Goal: Information Seeking & Learning: Learn about a topic

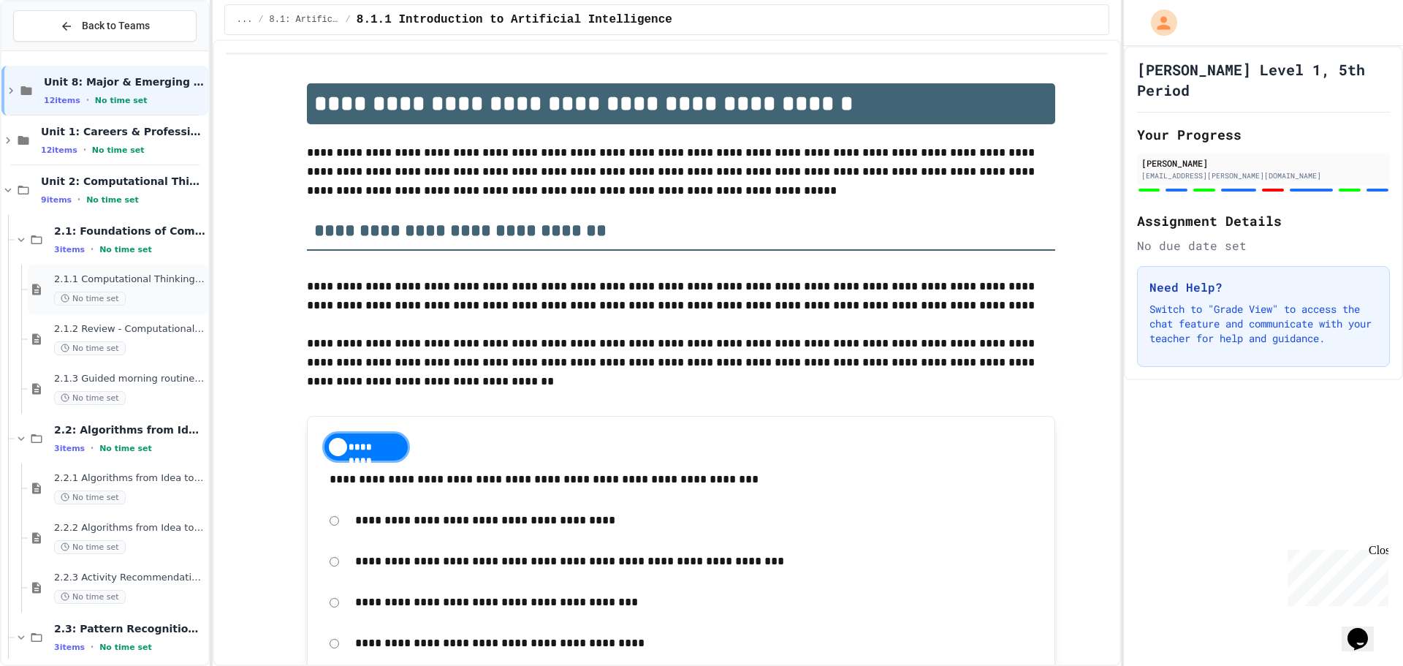
click at [96, 281] on span "2.1.1 Computational Thinking and Problem Solving" at bounding box center [129, 279] width 151 height 12
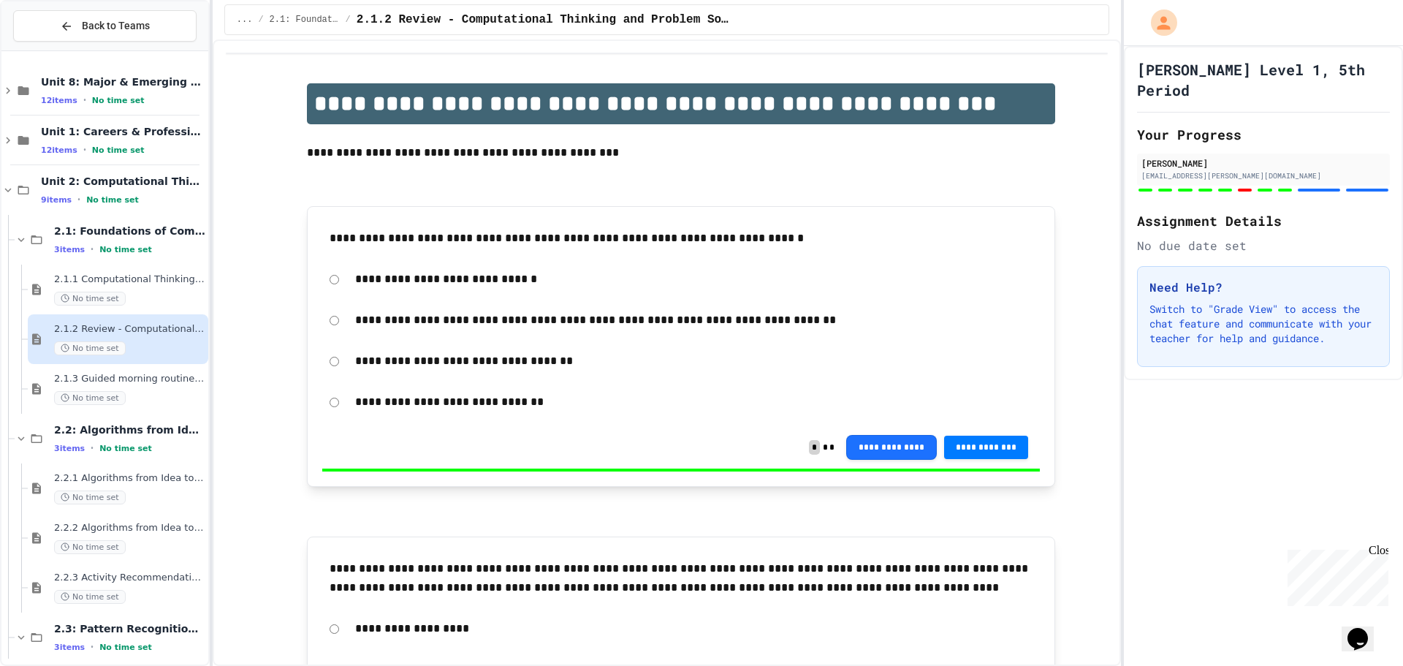
click at [150, 393] on div "No time set" at bounding box center [129, 398] width 151 height 14
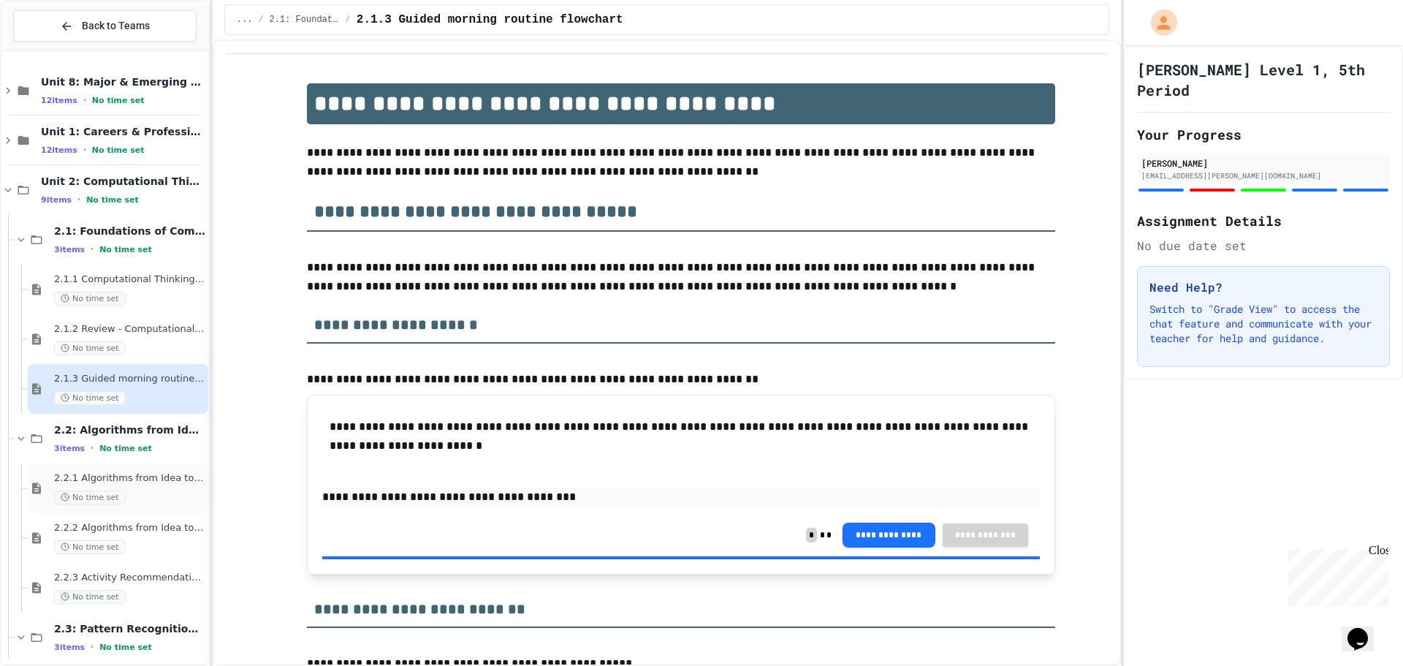
click at [125, 481] on span "2.2.1 Algorithms from Idea to Flowchart" at bounding box center [129, 478] width 151 height 12
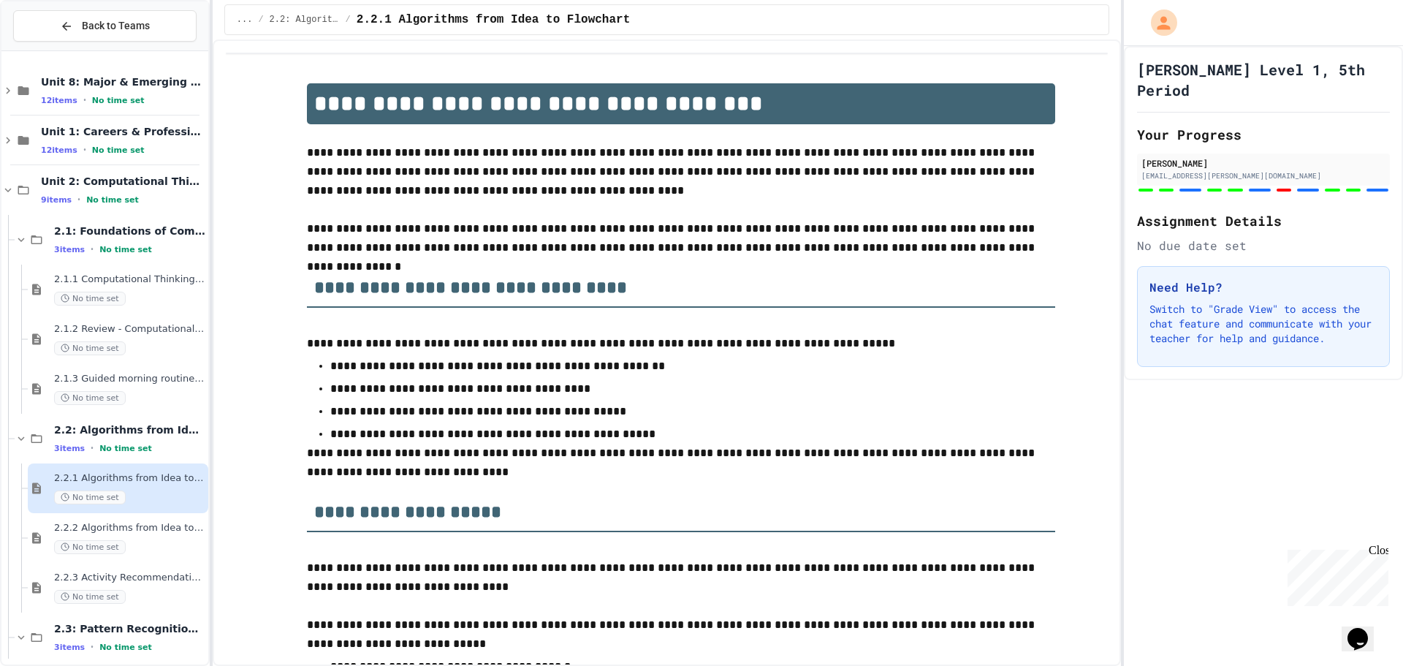
scroll to position [146, 0]
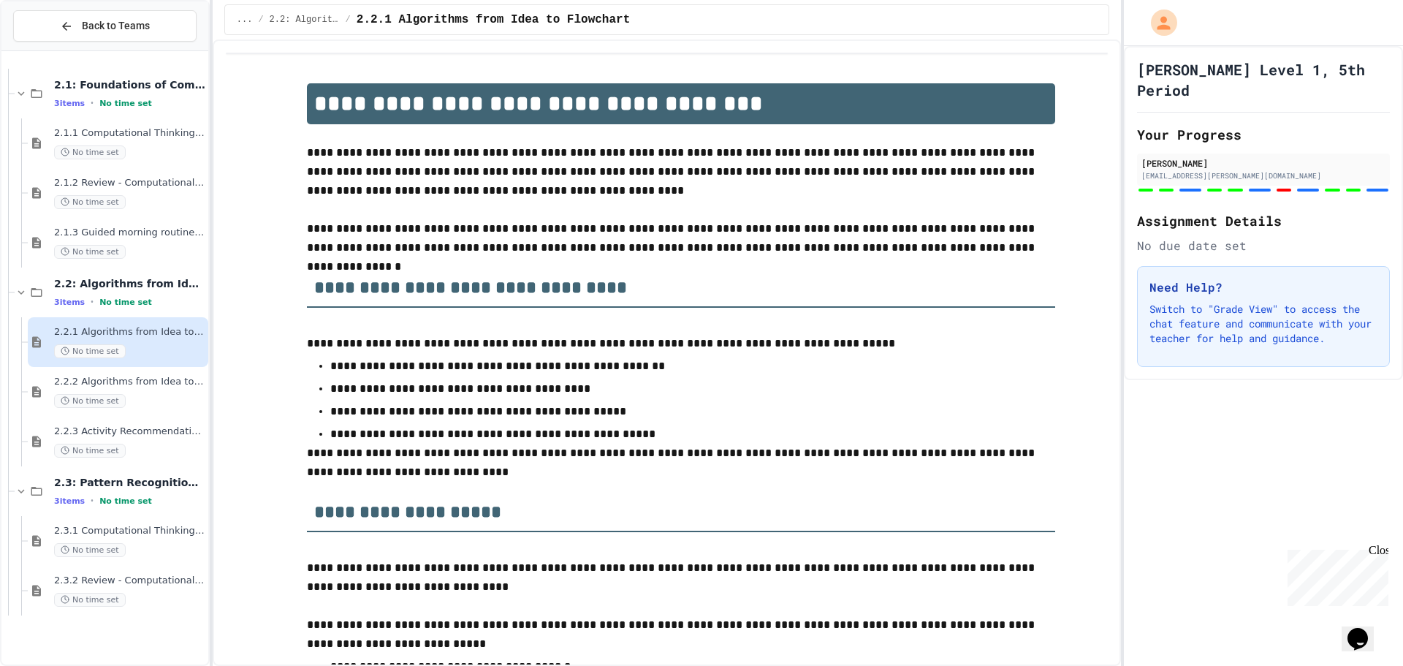
click at [126, 399] on div "Unit 8: Major & Emerging Technologies 12 items • No time set Unit 1: Careers & …" at bounding box center [104, 357] width 207 height 601
click at [146, 388] on div "2.2.2 Algorithms from Idea to Flowchart - Review No time set" at bounding box center [129, 391] width 151 height 32
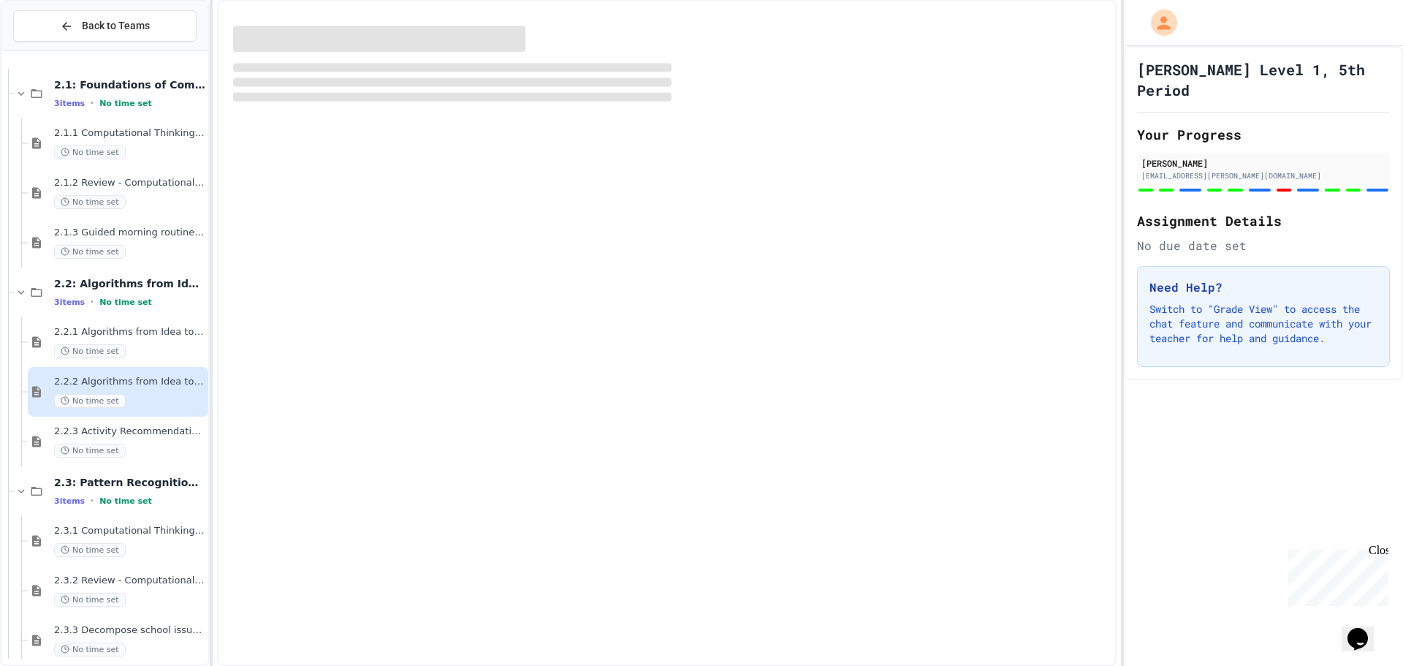
scroll to position [144, 0]
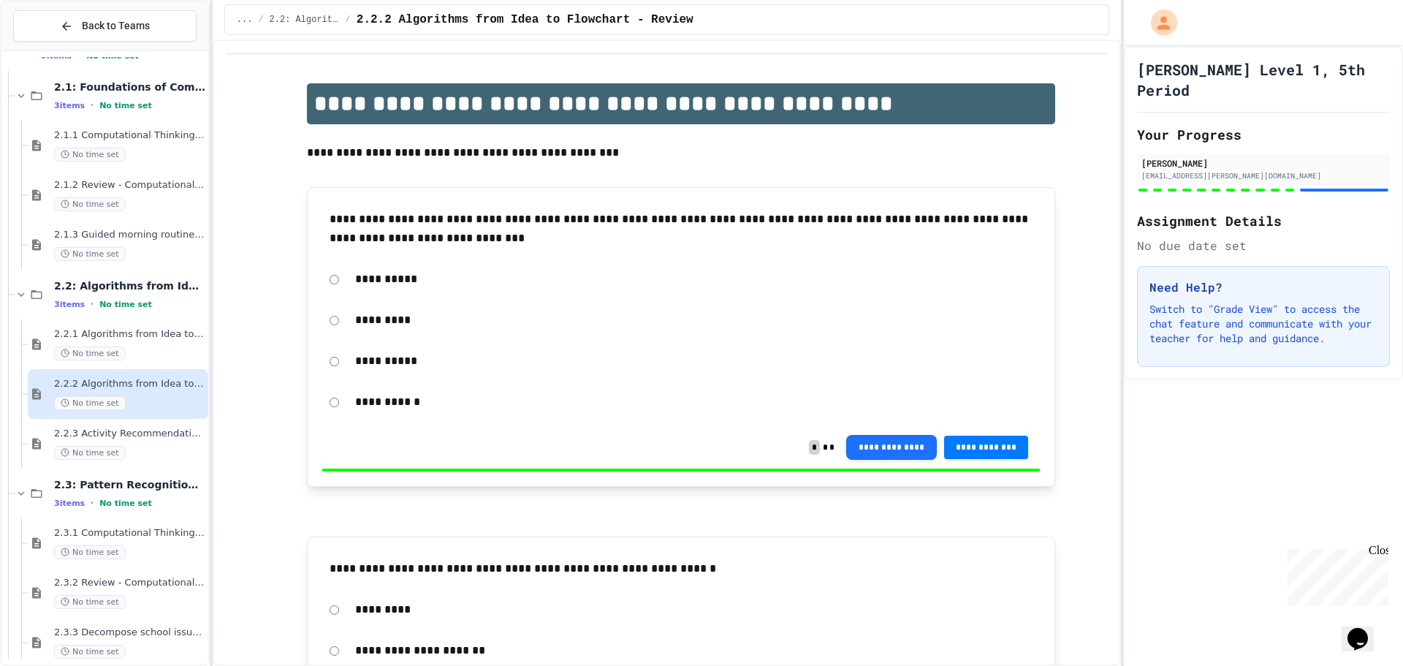
click at [141, 438] on span "2.2.3 Activity Recommendation Algorithm" at bounding box center [129, 433] width 151 height 12
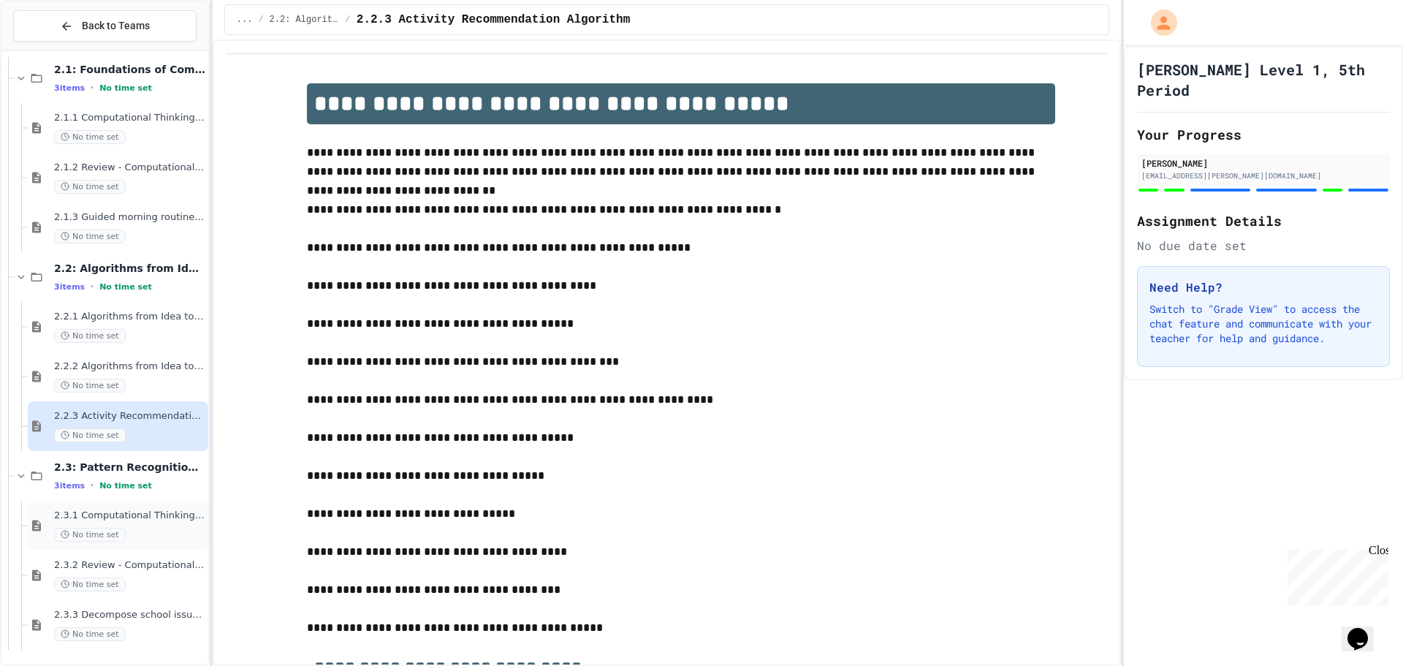
click at [133, 512] on span "2.3.1 Computational Thinking - Your Problem-Solving Toolkit" at bounding box center [129, 515] width 151 height 12
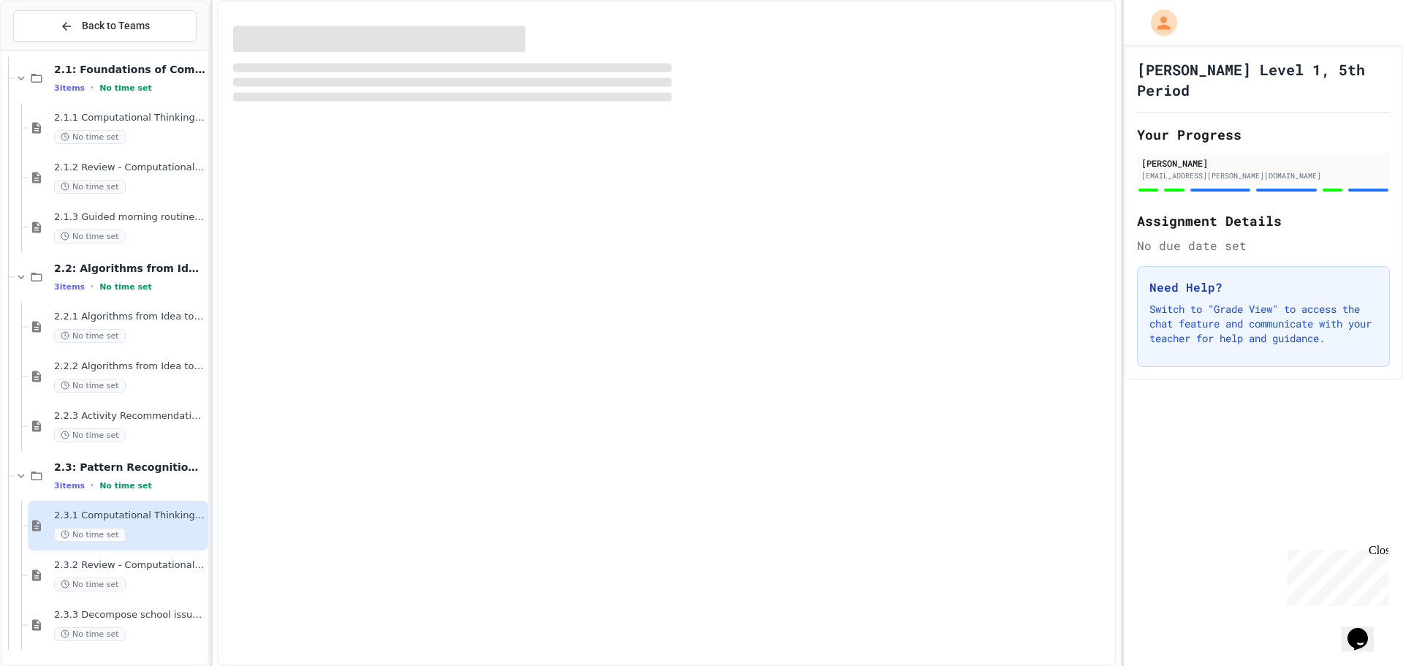
scroll to position [144, 0]
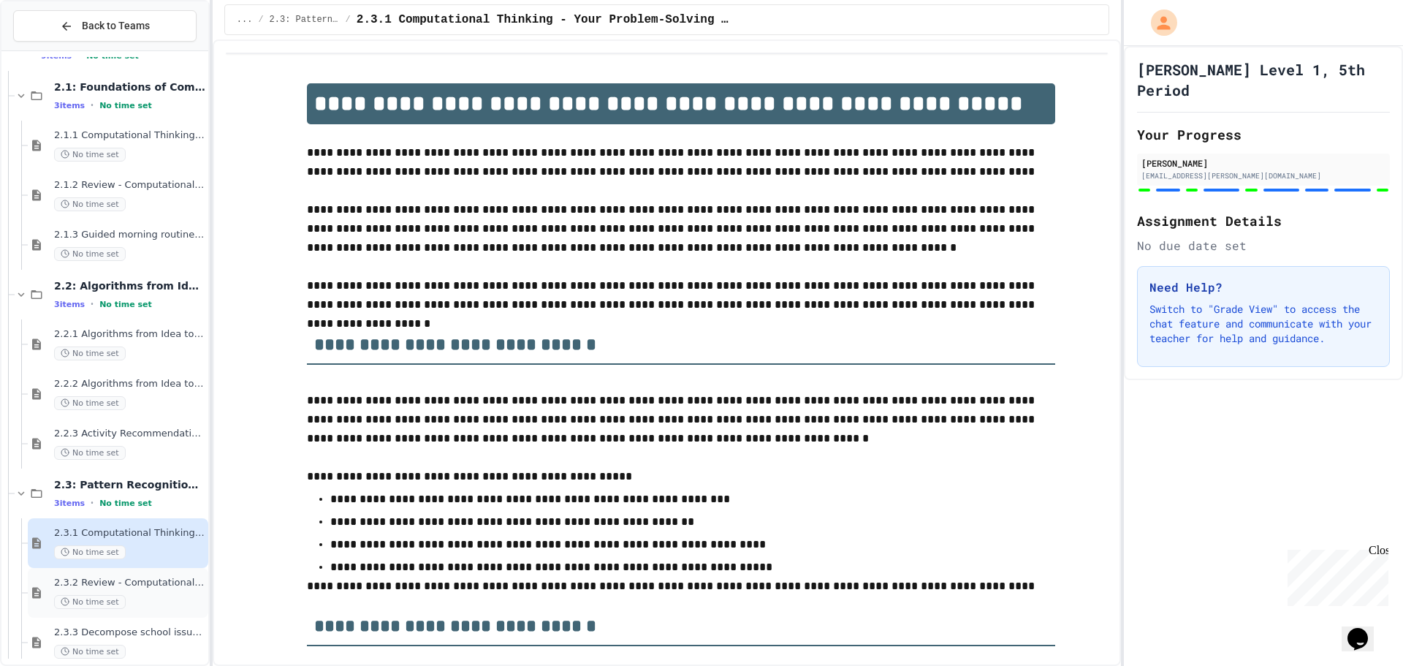
click at [152, 581] on span "2.3.2 Review - Computational Thinking - Your Problem-Solving Toolkit" at bounding box center [129, 582] width 151 height 12
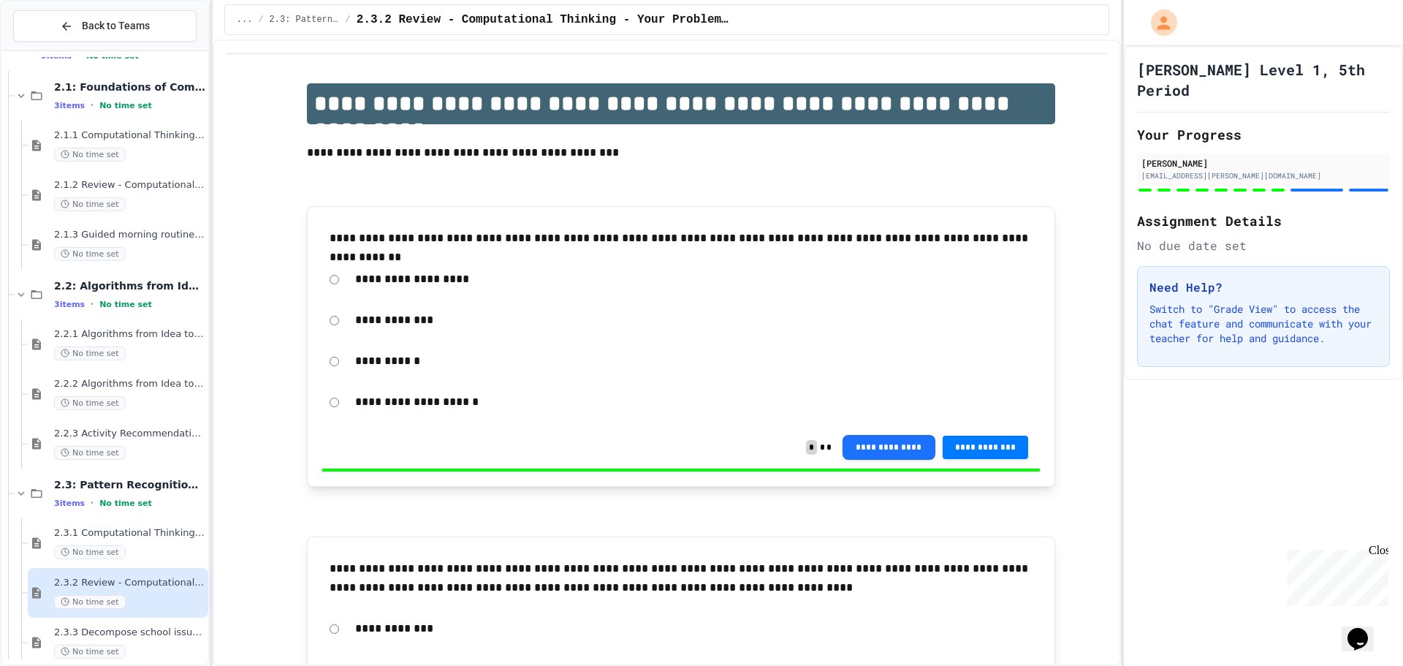
click at [163, 627] on span "2.3.3 Decompose school issue using CT" at bounding box center [129, 632] width 151 height 12
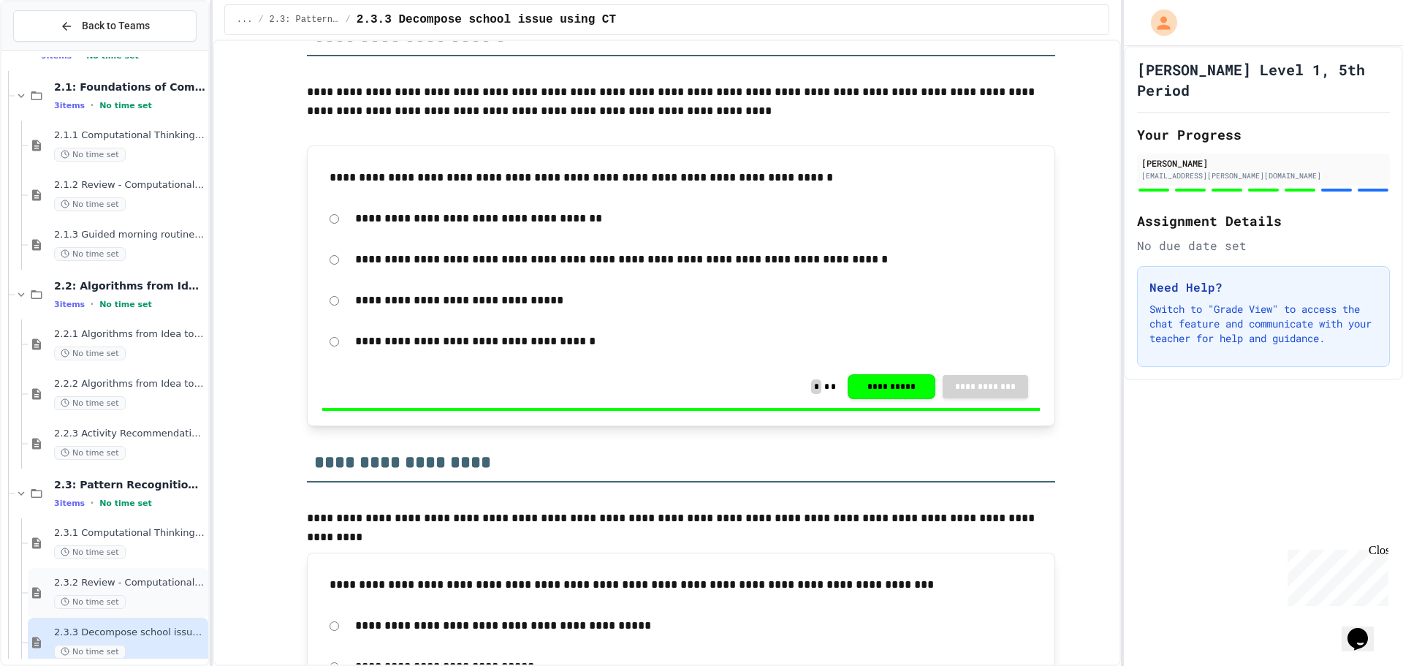
scroll to position [161, 0]
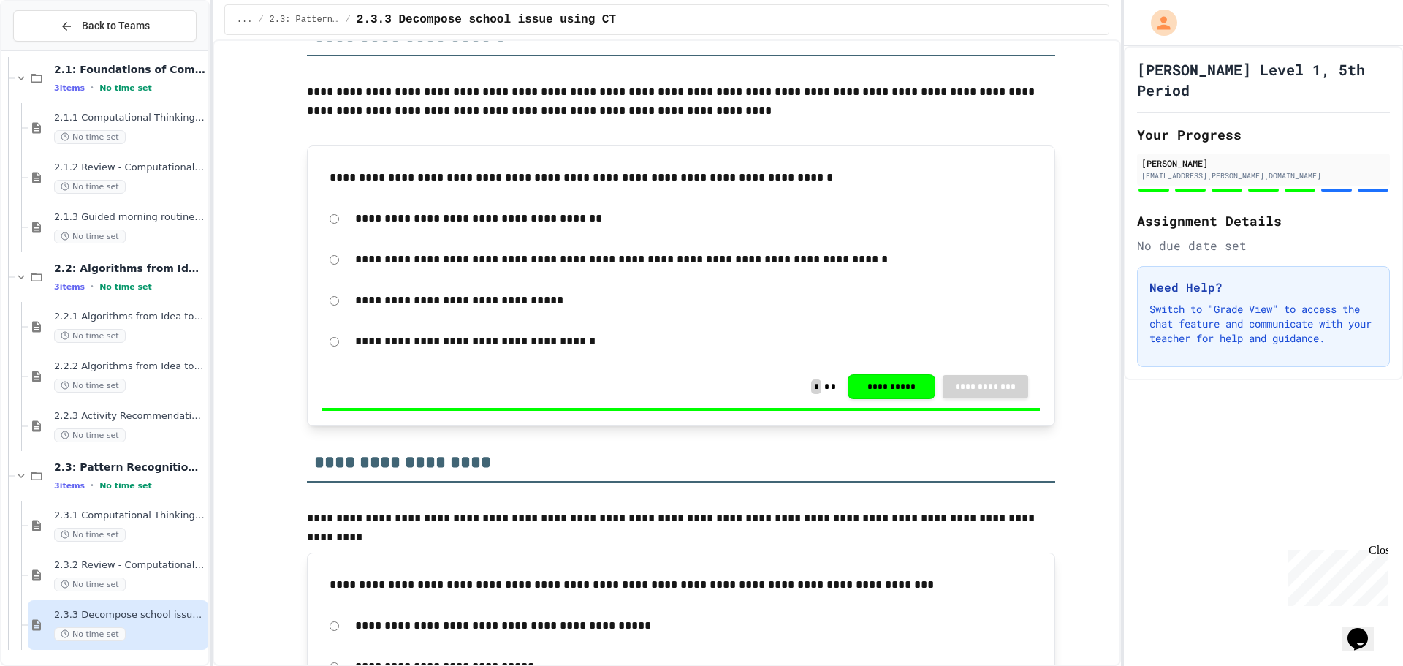
click at [124, 619] on span "2.3.3 Decompose school issue using CT" at bounding box center [129, 615] width 151 height 12
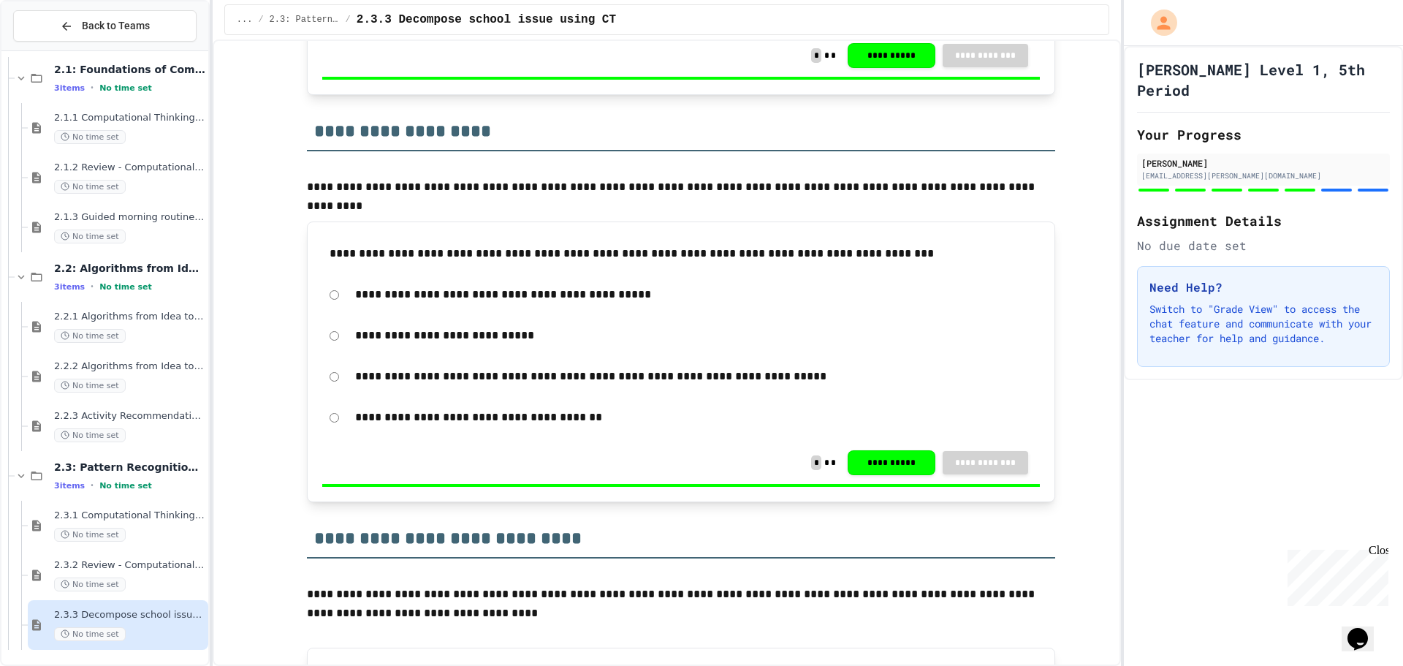
scroll to position [1607, 0]
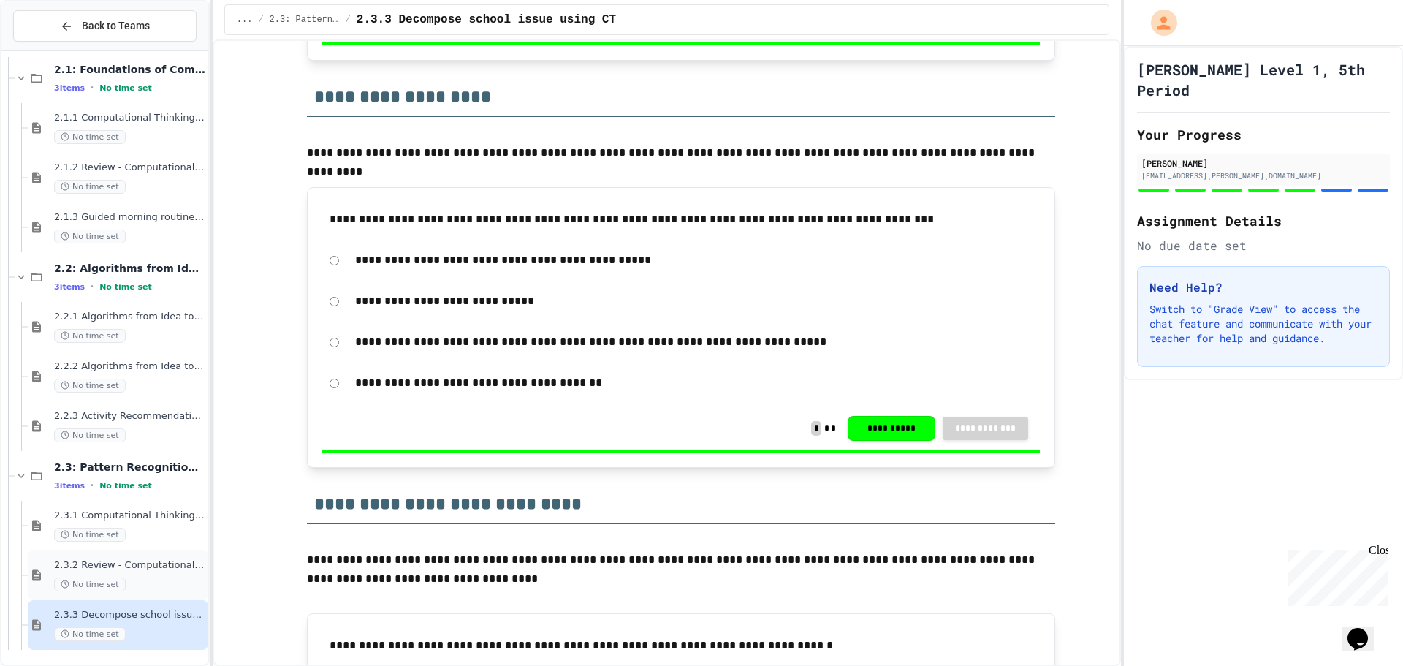
click at [111, 563] on span "2.3.2 Review - Computational Thinking - Your Problem-Solving Toolkit" at bounding box center [129, 565] width 151 height 12
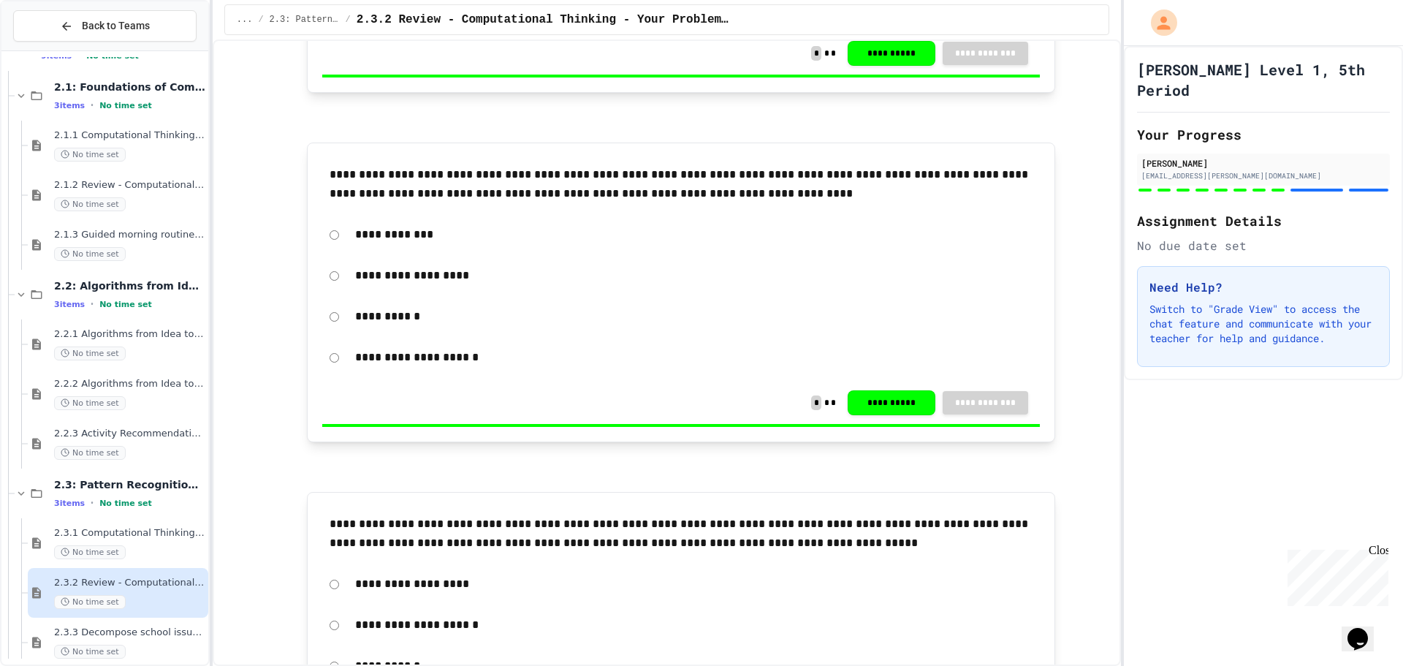
scroll to position [438, 0]
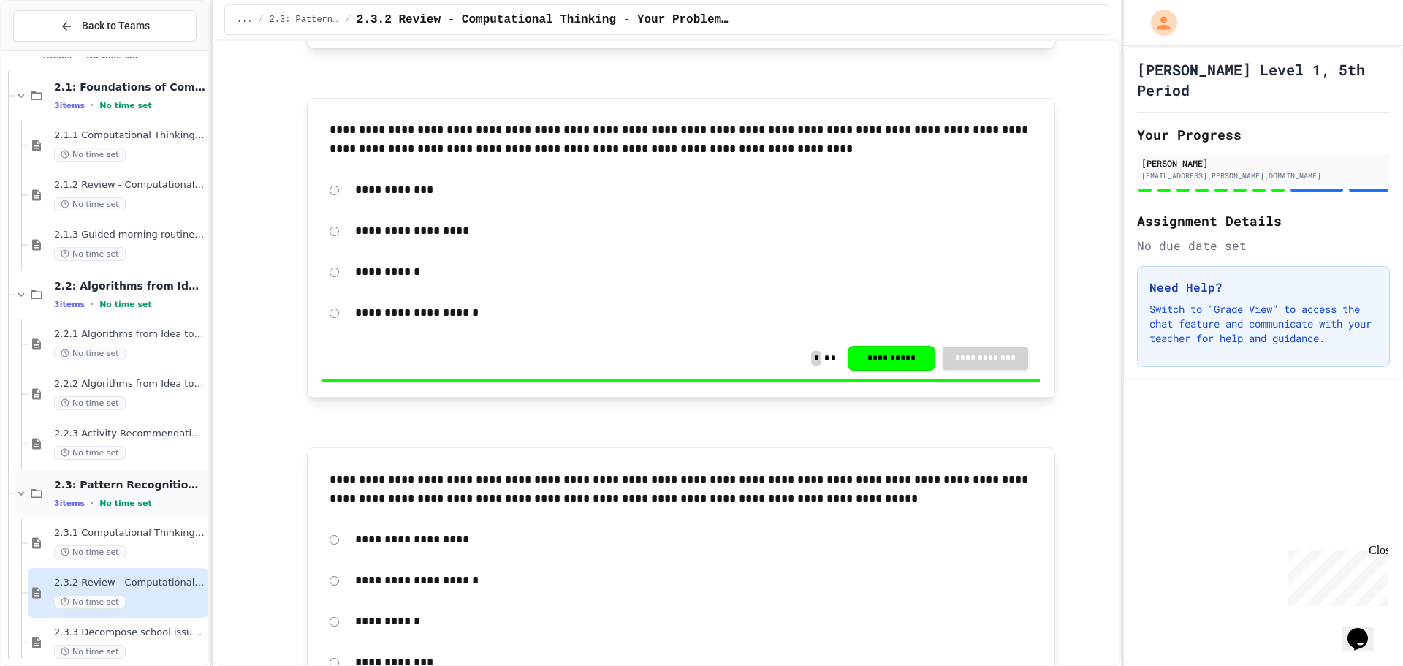
click at [134, 474] on div "2.3: Pattern Recognition & Decomposition 3 items • No time set" at bounding box center [112, 493] width 194 height 50
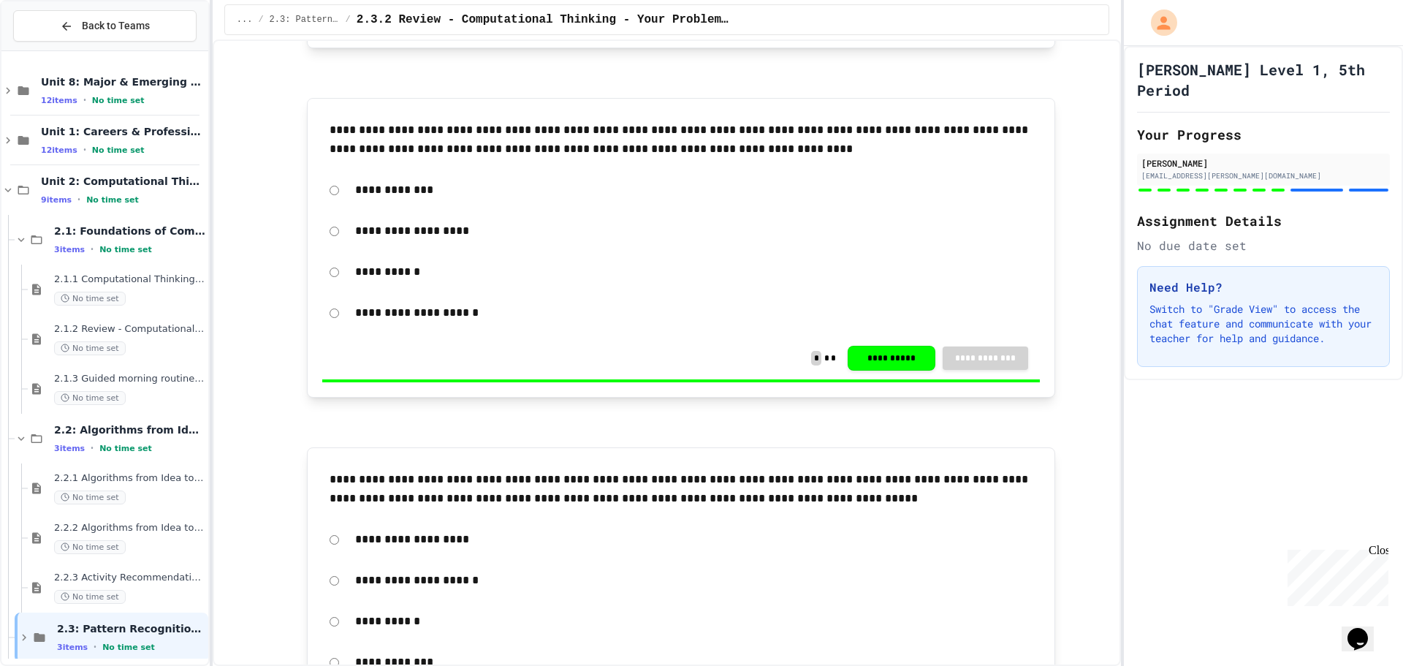
scroll to position [12, 0]
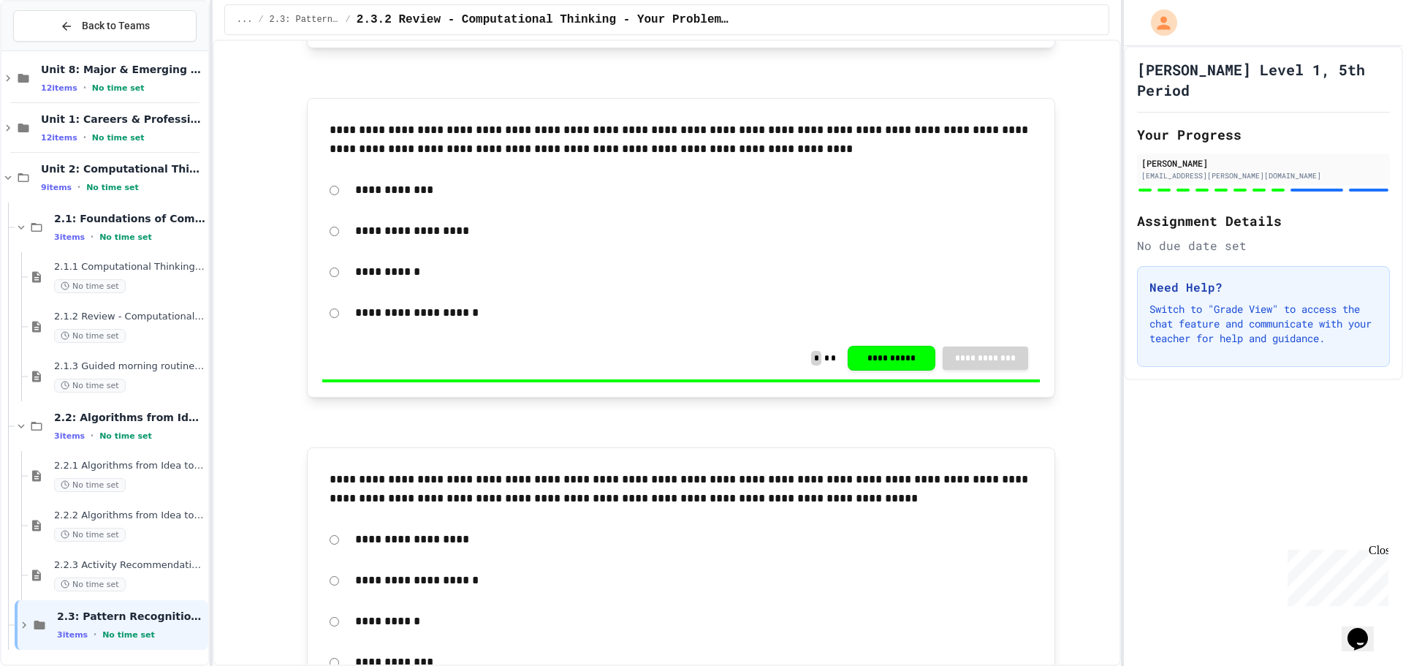
drag, startPoint x: 392, startPoint y: 406, endPoint x: 1045, endPoint y: 112, distance: 716.4
click at [1046, 112] on div "**********" at bounding box center [681, 248] width 748 height 300
drag, startPoint x: 1046, startPoint y: 112, endPoint x: 225, endPoint y: 519, distance: 916.4
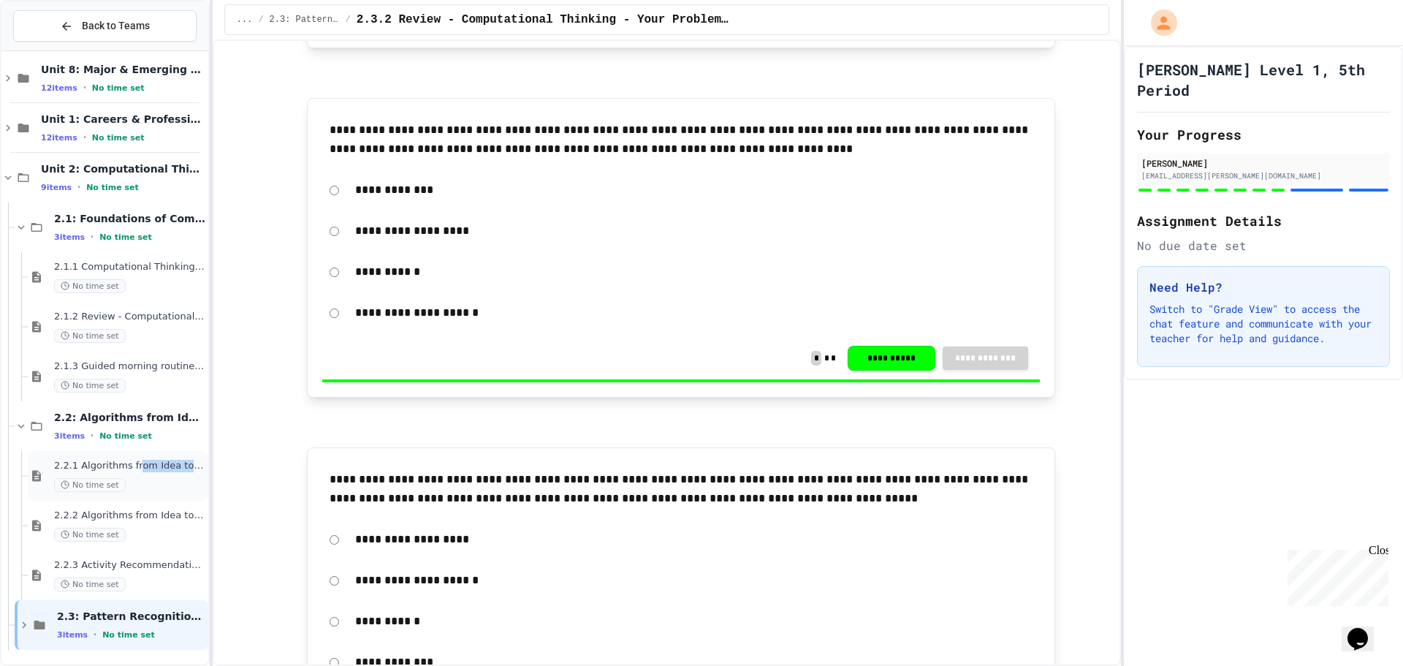
click at [131, 475] on div "2.2.1 Algorithms from Idea to Flowchart No time set" at bounding box center [129, 475] width 151 height 32
